Goal: Find specific page/section: Find specific page/section

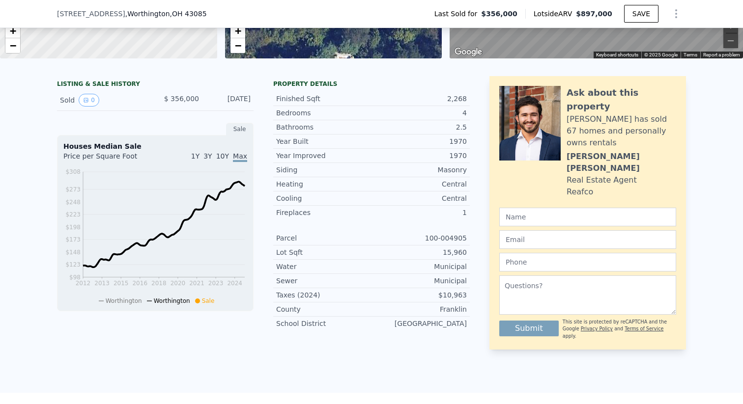
scroll to position [199, 0]
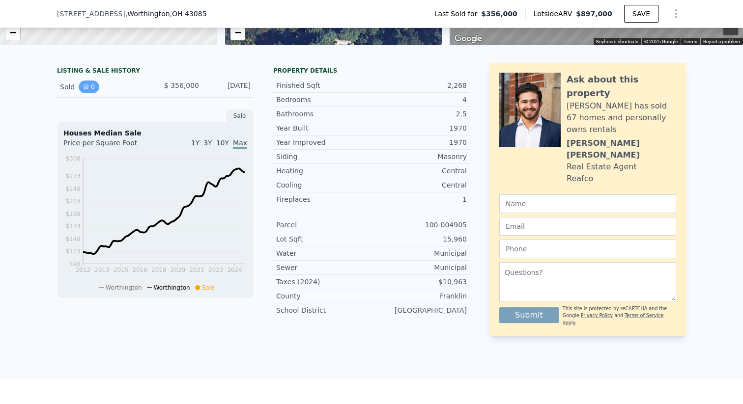
click at [85, 83] on button "0" at bounding box center [89, 87] width 21 height 13
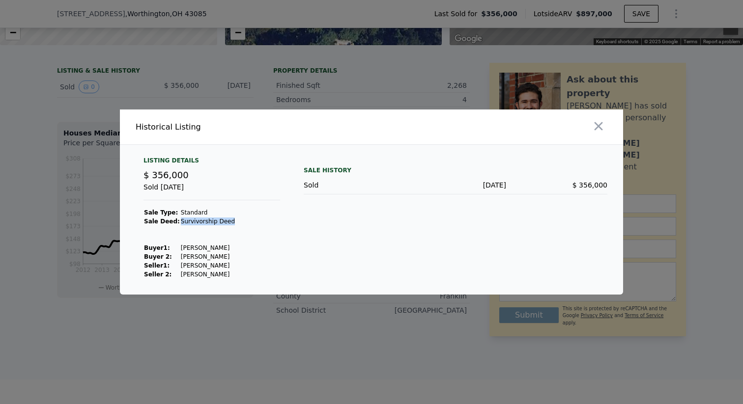
drag, startPoint x: 177, startPoint y: 220, endPoint x: 227, endPoint y: 220, distance: 50.1
click at [227, 220] on td "Survivorship Deed" at bounding box center [207, 221] width 55 height 9
copy td "Survivorship Deed"
click at [363, 389] on div at bounding box center [371, 202] width 743 height 404
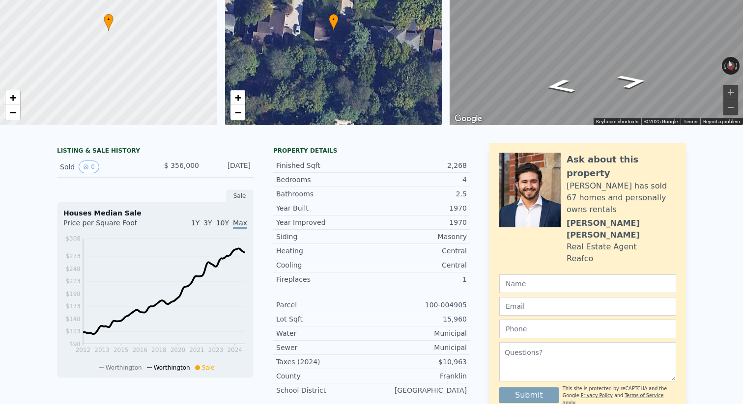
scroll to position [0, 0]
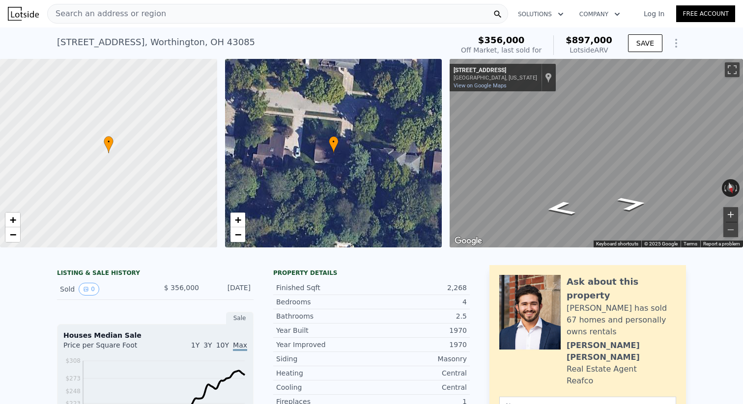
click at [733, 212] on button "Zoom in" at bounding box center [730, 214] width 15 height 15
click at [733, 230] on button "Zoom out" at bounding box center [730, 229] width 15 height 15
click at [574, 190] on icon "Go East, Olenwood Ave" at bounding box center [559, 188] width 53 height 24
click at [561, 192] on icon "Go East, Olenwood Ave" at bounding box center [559, 188] width 53 height 24
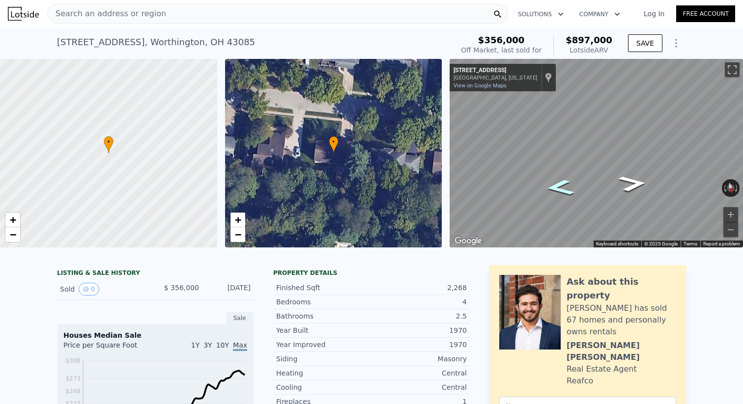
click at [561, 192] on icon "Go East, Olenwood Ave" at bounding box center [559, 188] width 53 height 24
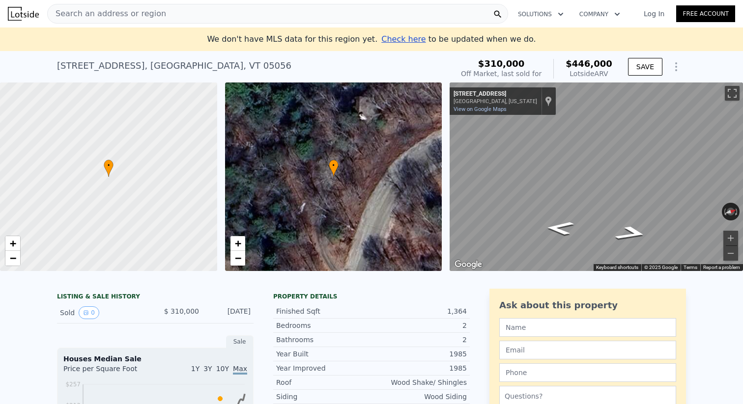
click at [190, 19] on div "Search an address or region" at bounding box center [277, 14] width 461 height 20
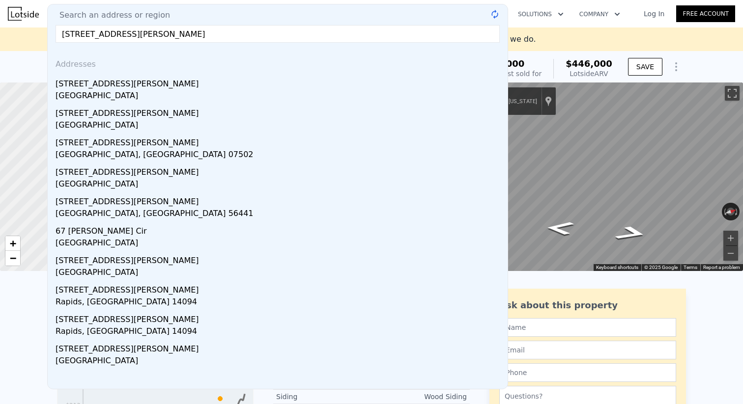
type input "67 crosby ave arlin"
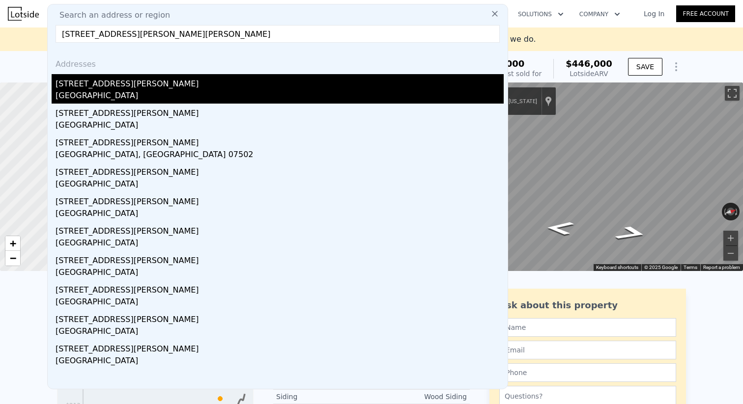
click at [138, 84] on div "67 Crosby St 67" at bounding box center [279, 82] width 448 height 16
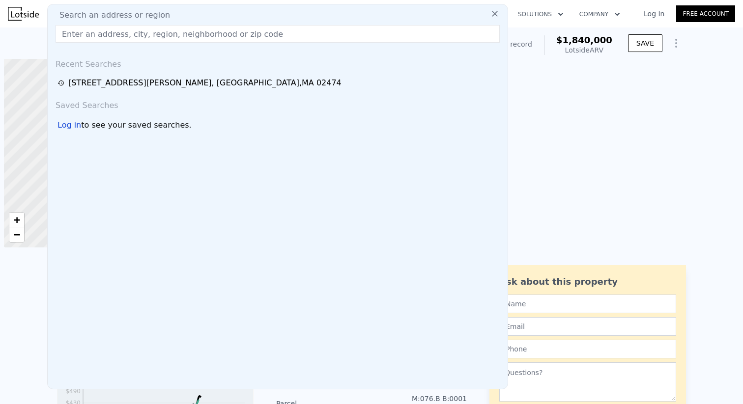
click at [338, 13] on div "Search an address or region" at bounding box center [278, 15] width 452 height 12
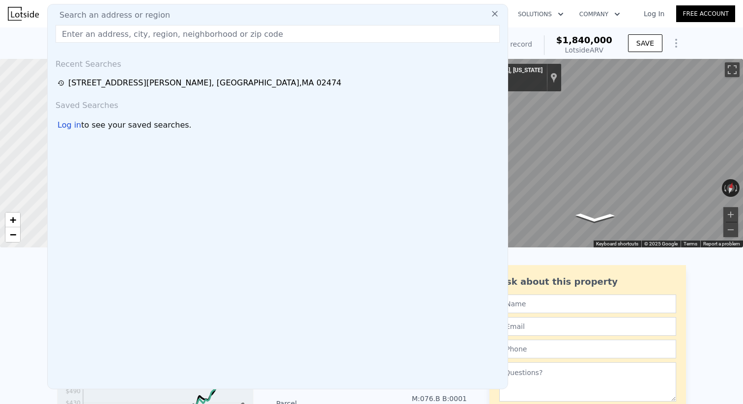
click at [325, 30] on input "text" at bounding box center [277, 34] width 444 height 18
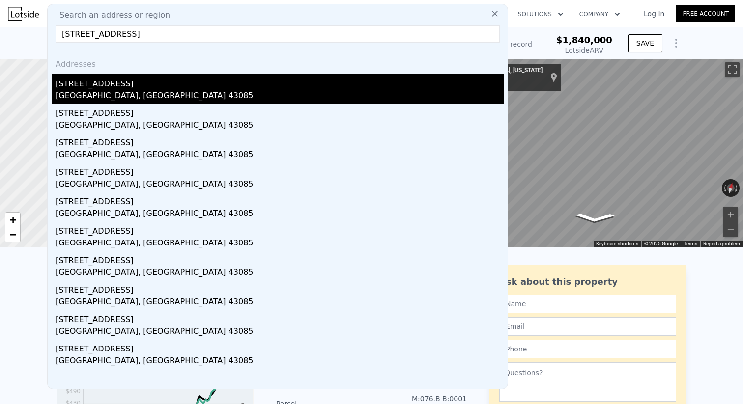
type input "[STREET_ADDRESS]"
click at [223, 93] on div "[GEOGRAPHIC_DATA], [GEOGRAPHIC_DATA] 43085" at bounding box center [279, 97] width 448 height 14
